Goal: Navigation & Orientation: Find specific page/section

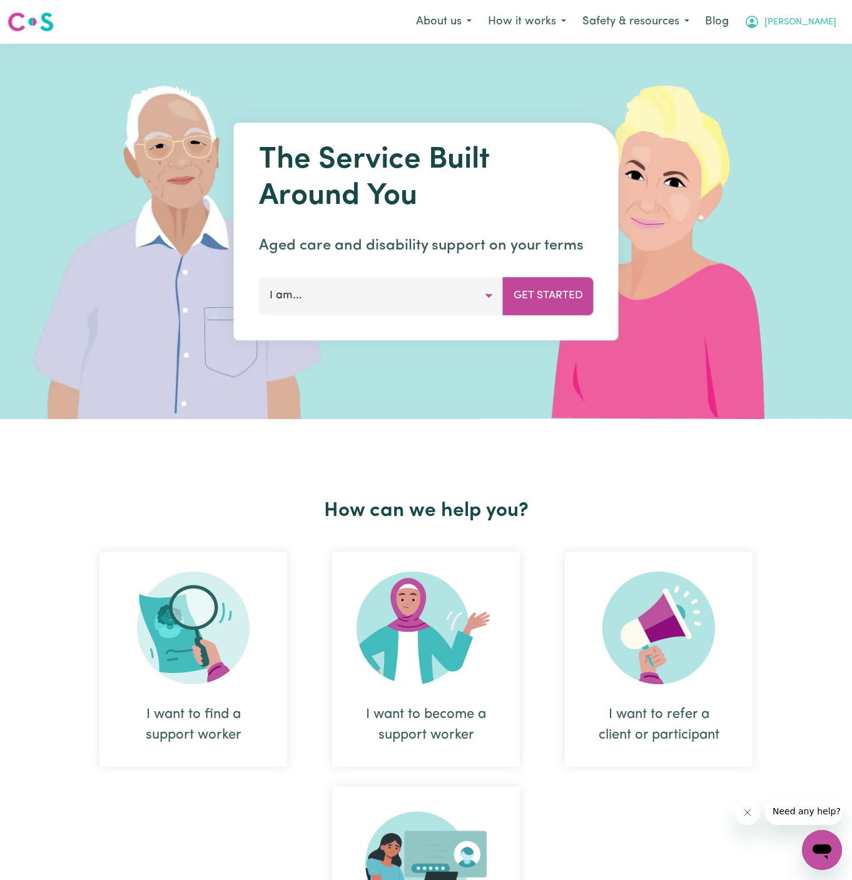
click at [835, 20] on button "[PERSON_NAME]" at bounding box center [790, 22] width 108 height 26
click at [814, 56] on link "Admin Dashboard" at bounding box center [794, 49] width 99 height 24
